Goal: Task Accomplishment & Management: Manage account settings

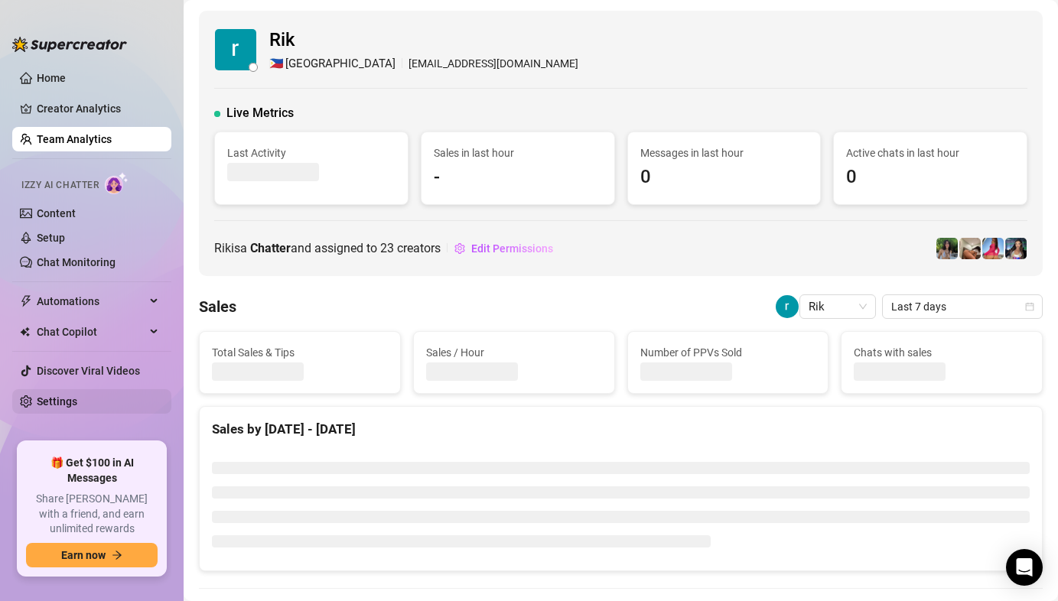
click at [77, 404] on link "Settings" at bounding box center [57, 401] width 41 height 12
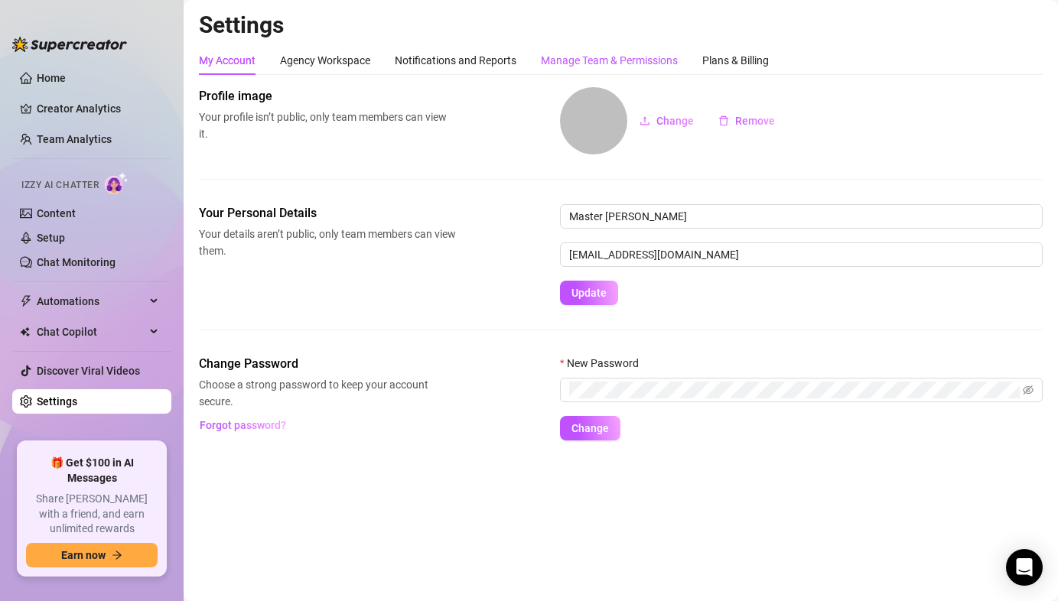
click at [572, 58] on div "Manage Team & Permissions" at bounding box center [609, 60] width 137 height 17
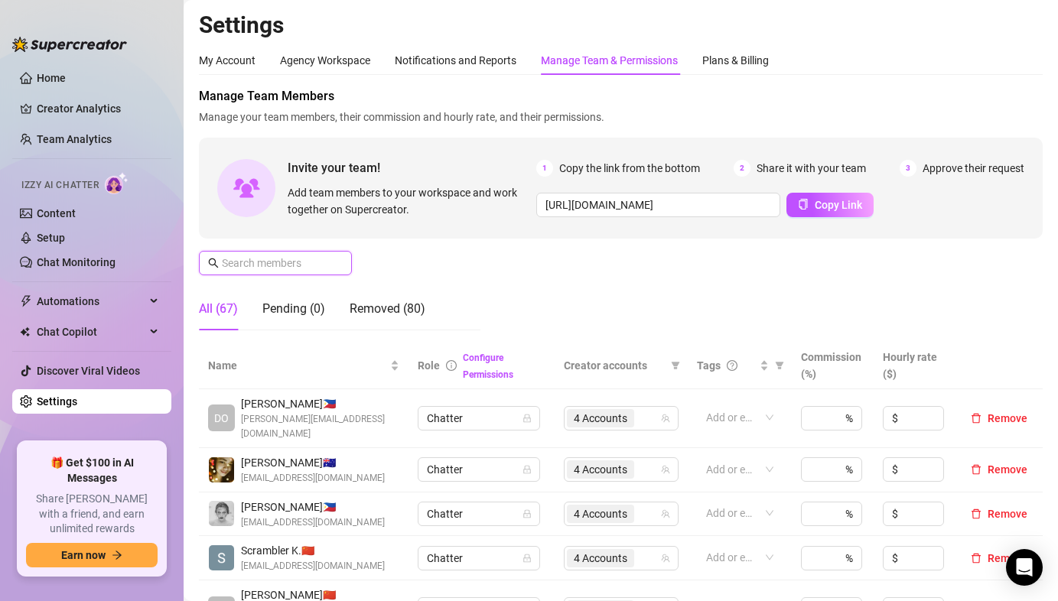
click at [275, 269] on input "text" at bounding box center [276, 263] width 109 height 17
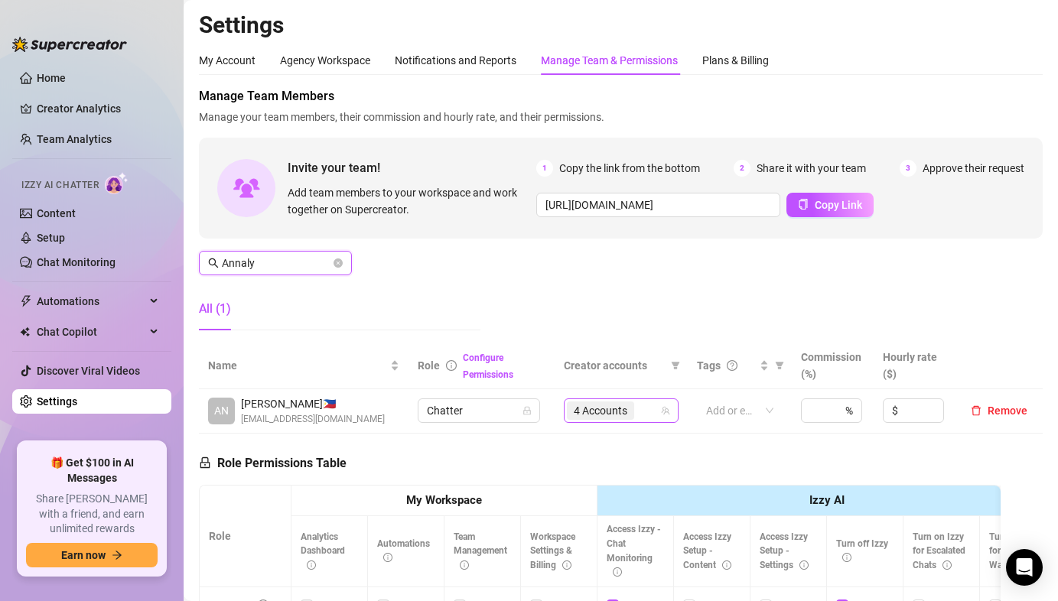
click at [608, 406] on span "4 Accounts" at bounding box center [601, 410] width 54 height 17
type input "Annaly"
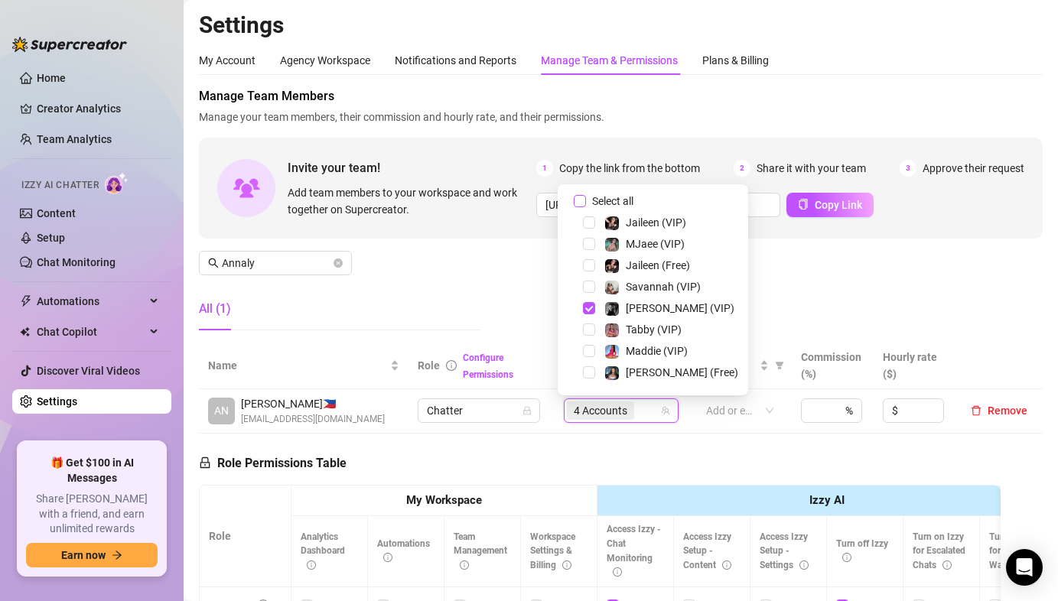
click at [579, 206] on input "Select all" at bounding box center [580, 201] width 12 height 12
click at [579, 200] on input "Select all" at bounding box center [580, 201] width 12 height 12
checkbox input "false"
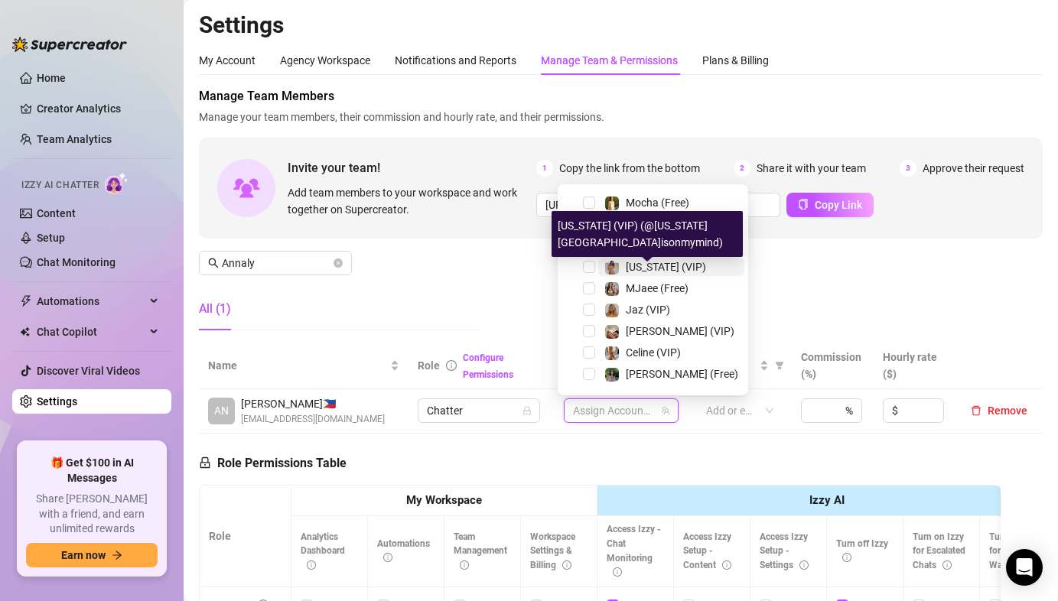
scroll to position [318, 0]
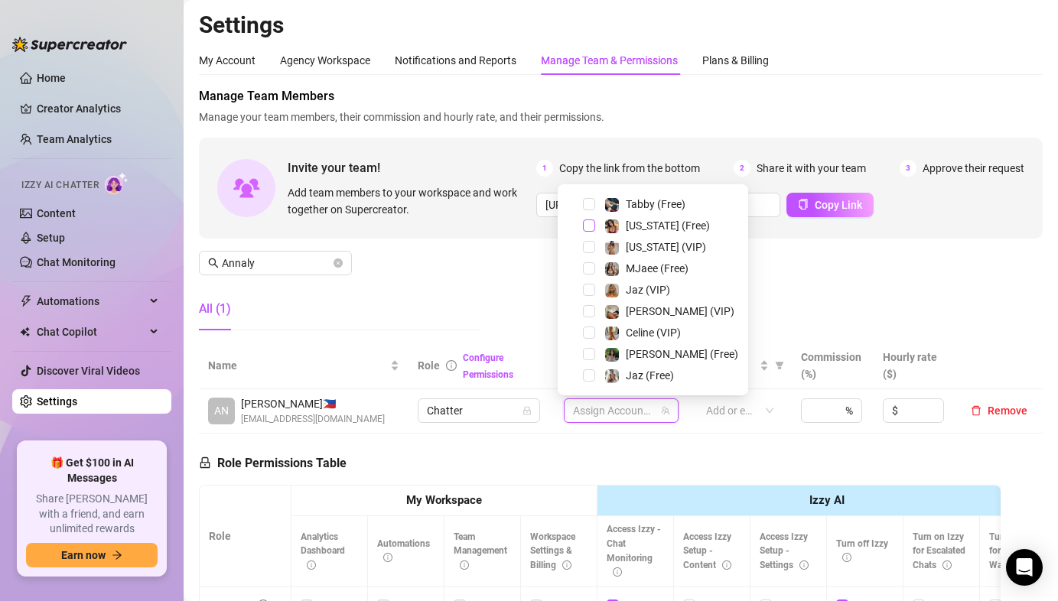
click at [592, 225] on span "Select tree node" at bounding box center [589, 225] width 12 height 12
click at [589, 241] on span "Select tree node" at bounding box center [589, 247] width 12 height 12
click at [811, 290] on div "Manage Team Members Manage your team members, their commission and hourly rate,…" at bounding box center [620, 214] width 843 height 255
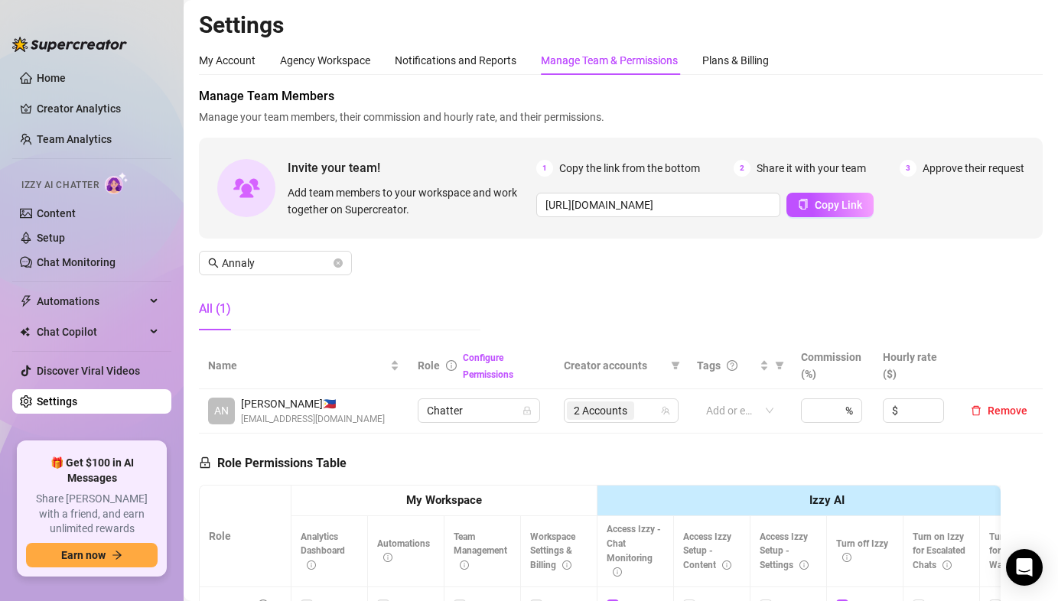
click at [427, 277] on div "Manage Team Members Manage your team members, their commission and hourly rate,…" at bounding box center [620, 214] width 843 height 255
drag, startPoint x: 454, startPoint y: 256, endPoint x: 434, endPoint y: 255, distance: 20.7
click at [454, 256] on div "Manage Team Members Manage your team members, their commission and hourly rate,…" at bounding box center [620, 214] width 843 height 255
drag, startPoint x: 271, startPoint y: 249, endPoint x: 268, endPoint y: 260, distance: 11.9
click at [271, 249] on div "Manage Team Members Manage your team members, their commission and hourly rate,…" at bounding box center [620, 214] width 843 height 255
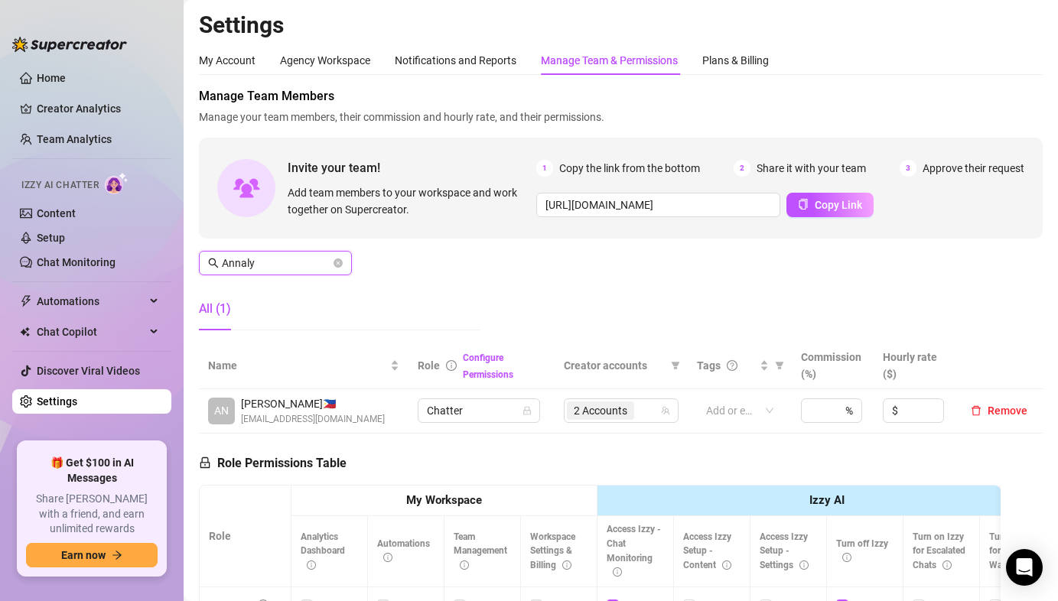
click at [268, 262] on input "Annaly" at bounding box center [276, 263] width 109 height 17
click at [269, 262] on input "Annaly" at bounding box center [276, 263] width 109 height 17
click at [339, 265] on icon "close-circle" at bounding box center [337, 262] width 9 height 9
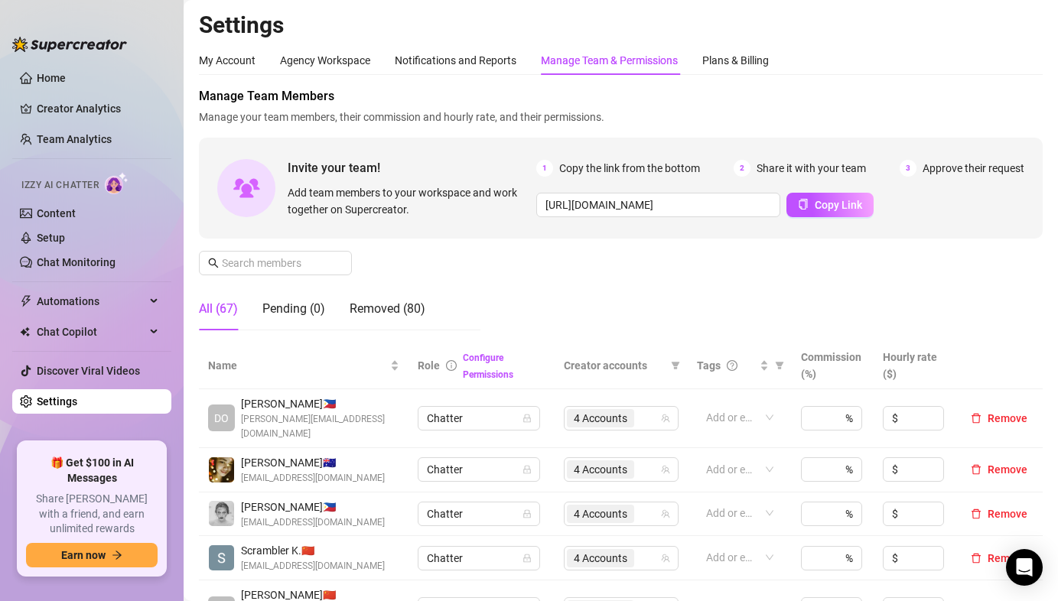
click at [506, 249] on div "Manage Team Members Manage your team members, their commission and hourly rate,…" at bounding box center [620, 214] width 843 height 255
click at [517, 272] on div "Manage Team Members Manage your team members, their commission and hourly rate,…" at bounding box center [620, 214] width 843 height 255
drag, startPoint x: 639, startPoint y: 266, endPoint x: 625, endPoint y: 266, distance: 14.5
click at [626, 266] on div "Manage Team Members Manage your team members, their commission and hourly rate,…" at bounding box center [620, 214] width 843 height 255
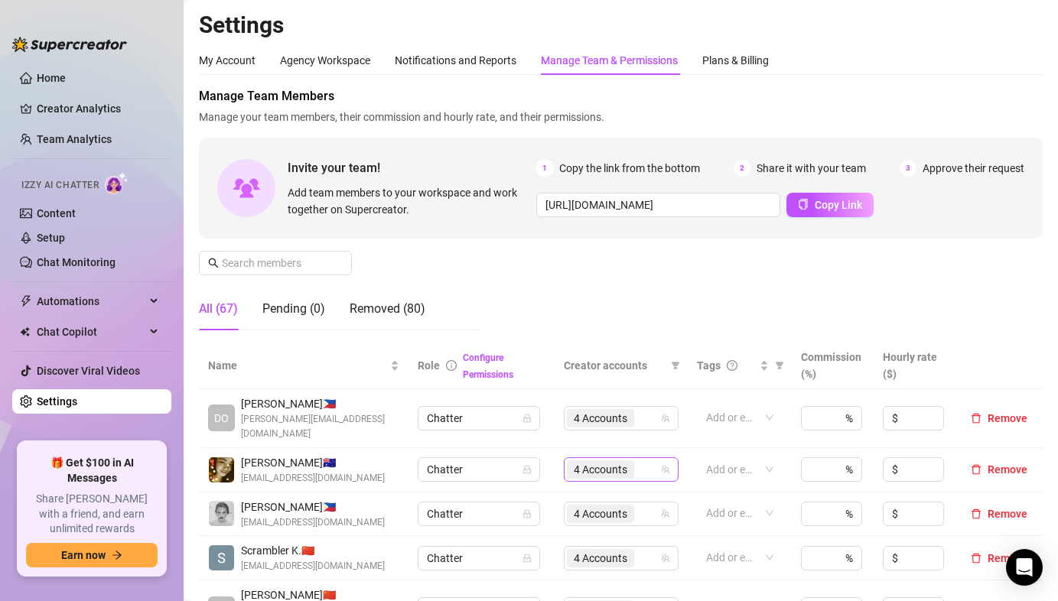
click at [567, 460] on span "4 Accounts" at bounding box center [600, 469] width 67 height 18
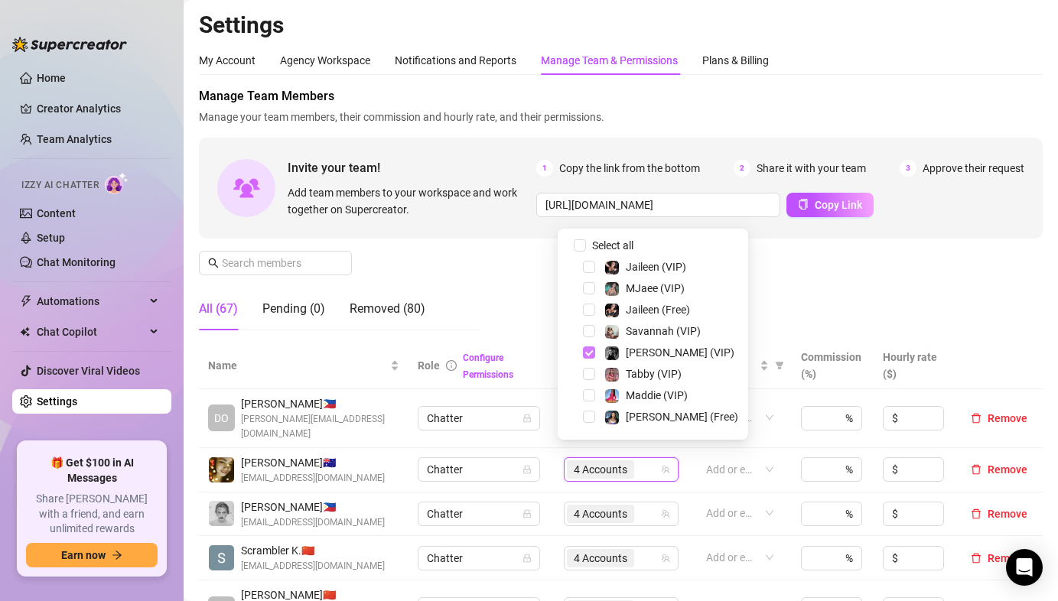
click at [588, 350] on span "Select tree node" at bounding box center [589, 352] width 12 height 12
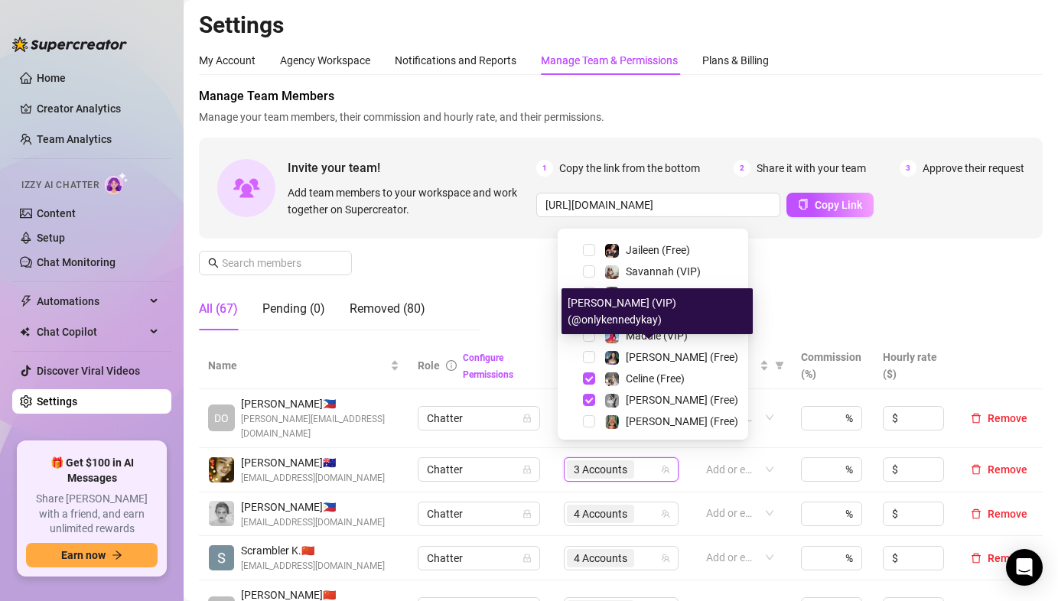
scroll to position [138, 0]
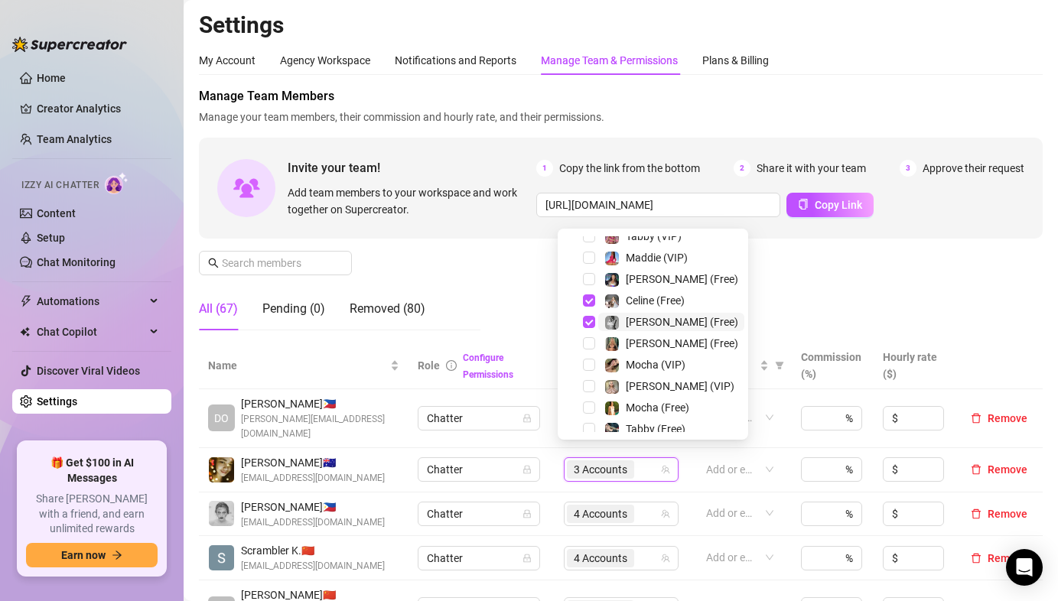
drag, startPoint x: 588, startPoint y: 322, endPoint x: 681, endPoint y: 317, distance: 92.6
click at [588, 322] on span "Select tree node" at bounding box center [589, 322] width 12 height 12
click at [783, 297] on div "Manage Team Members Manage your team members, their commission and hourly rate,…" at bounding box center [620, 214] width 843 height 255
